Goal: Ask a question

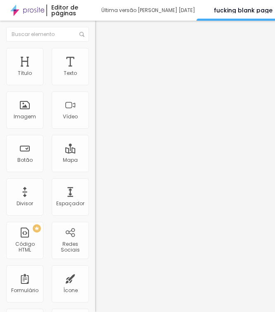
scroll to position [0, 254]
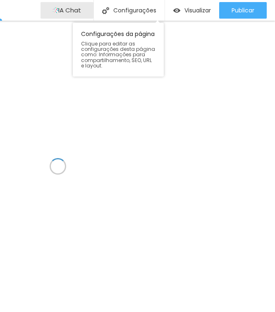
scroll to position [0, 211]
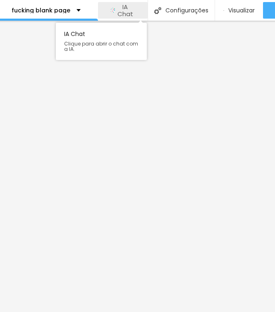
click at [117, 14] on span "IA Chat" at bounding box center [125, 10] width 20 height 14
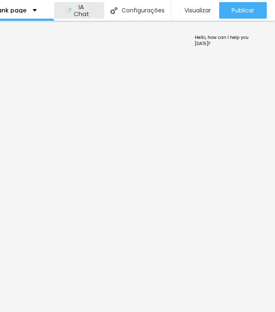
scroll to position [0, 253]
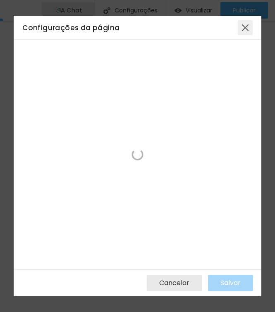
scroll to position [0, 201]
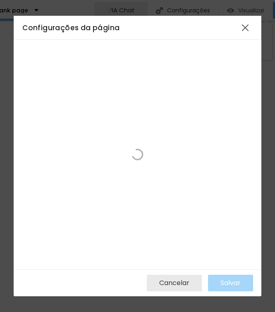
drag, startPoint x: 247, startPoint y: 24, endPoint x: 237, endPoint y: 12, distance: 15.3
click at [247, 24] on div at bounding box center [245, 27] width 15 height 15
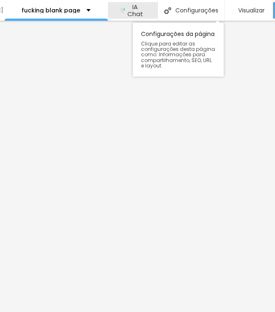
scroll to position [0, 254]
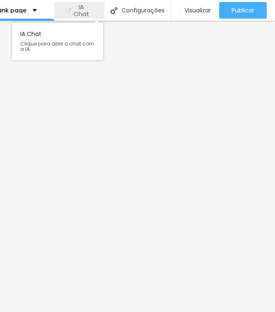
click at [98, 6] on button "IA Chat" at bounding box center [79, 10] width 50 height 17
click at [91, 7] on button "IA Chat" at bounding box center [79, 10] width 50 height 17
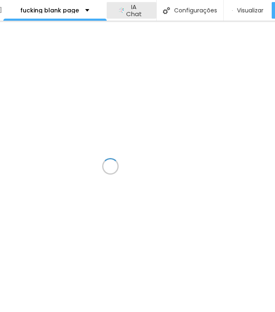
scroll to position [0, 254]
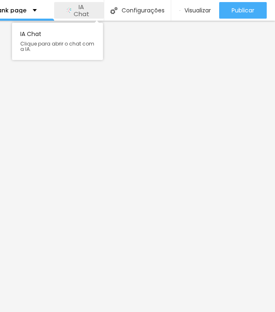
click at [92, 7] on button "IA Chat" at bounding box center [79, 10] width 50 height 17
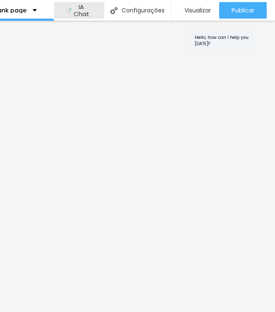
scroll to position [25, 0]
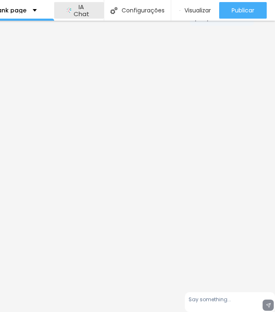
click at [249, 302] on textarea at bounding box center [230, 302] width 90 height 20
click at [245, 308] on textarea at bounding box center [230, 302] width 90 height 20
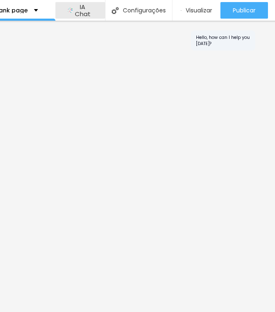
click at [235, 213] on div "Hello, how can I help you [DATE]?" at bounding box center [231, 166] width 90 height 291
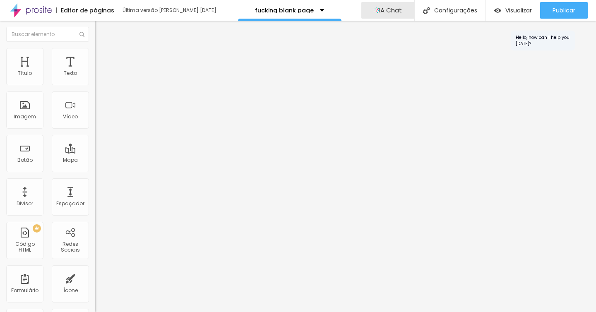
click at [275, 41] on div "Hello, how can I help you [DATE]?" at bounding box center [542, 41] width 64 height 20
click at [275, 43] on div "Hello, how can I help you [DATE]?" at bounding box center [542, 41] width 64 height 20
click at [275, 63] on div "Hello, how can I help you [DATE]?" at bounding box center [551, 166] width 90 height 291
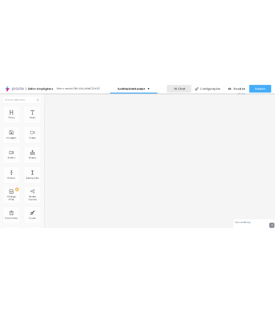
scroll to position [25, 0]
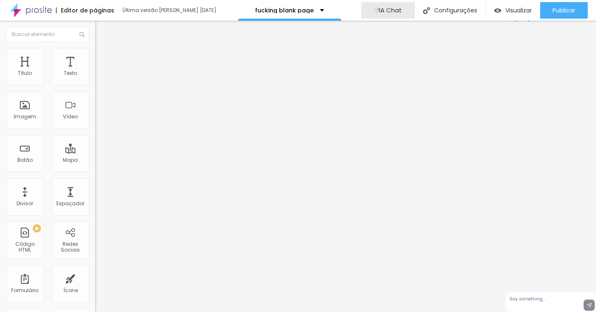
click at [275, 304] on textarea at bounding box center [551, 302] width 90 height 20
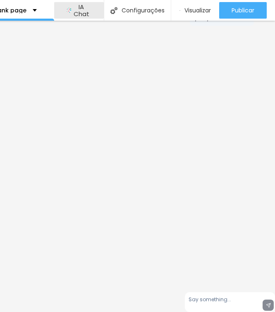
scroll to position [0, 0]
